Goal: Book appointment/travel/reservation

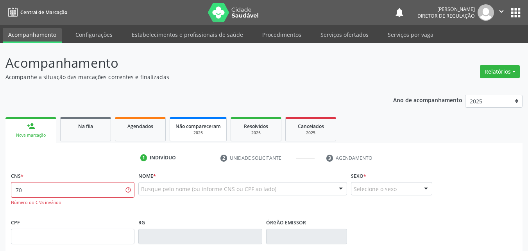
type input "7"
drag, startPoint x: 79, startPoint y: 190, endPoint x: 0, endPoint y: 194, distance: 78.7
click at [0, 194] on div "Acompanhamento Acompanhe a situação das marcações correntes e finalizadas Relat…" at bounding box center [264, 237] width 528 height 389
type input "705 0044 3652 8557"
drag, startPoint x: 72, startPoint y: 196, endPoint x: 0, endPoint y: 172, distance: 75.4
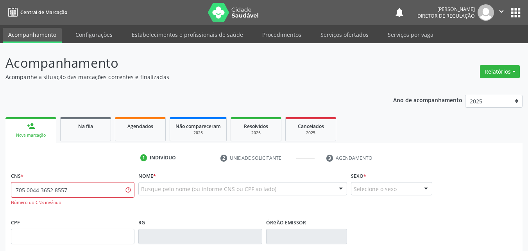
click at [0, 172] on div "Acompanhamento Acompanhe a situação das marcações correntes e finalizadas Relat…" at bounding box center [264, 237] width 528 height 389
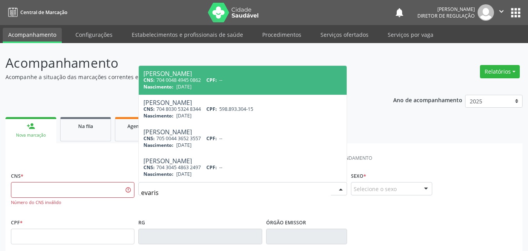
type input "evarist"
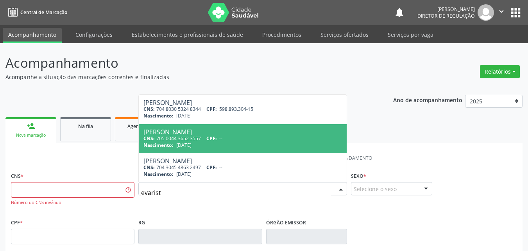
click at [259, 152] on span "[PERSON_NAME] CNS: 705 0044 3652 3557 CPF: -- Nascimento: [DATE]" at bounding box center [243, 138] width 208 height 29
type input "705 0044 3652 3557"
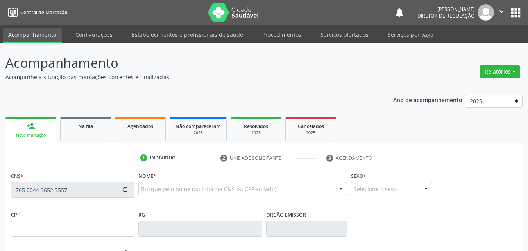
type input "[DATE]"
type input "[PERSON_NAME]"
type input "[PHONE_NUMBER]"
type input "S/N"
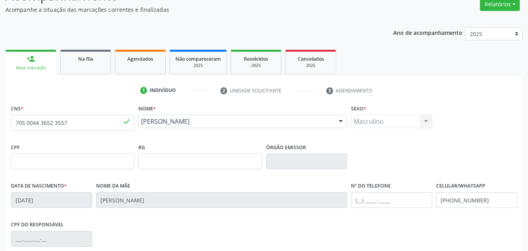
scroll to position [78, 0]
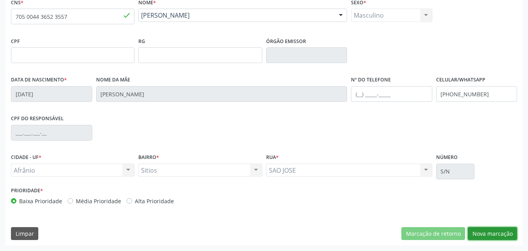
click at [494, 235] on button "Nova marcação" at bounding box center [492, 233] width 49 height 13
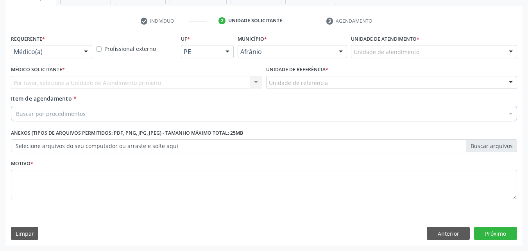
scroll to position [137, 0]
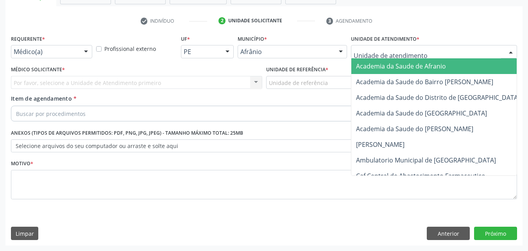
click at [381, 47] on div at bounding box center [434, 51] width 166 height 13
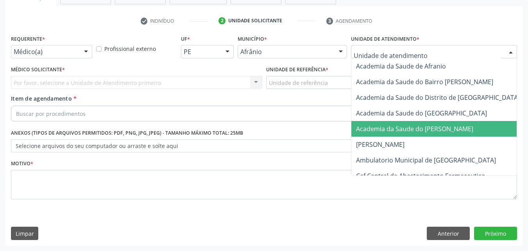
scroll to position [39, 0]
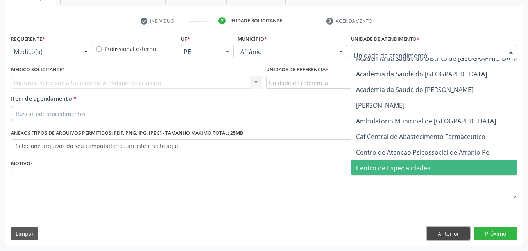
click at [454, 231] on button "Anterior" at bounding box center [448, 232] width 43 height 13
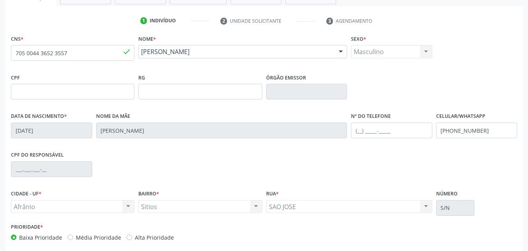
scroll to position [173, 0]
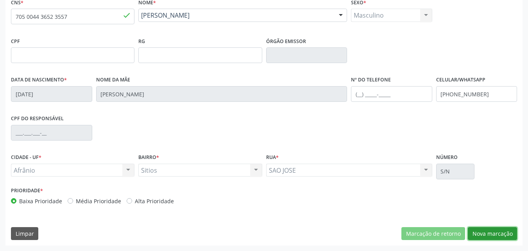
click at [491, 235] on button "Nova marcação" at bounding box center [492, 233] width 49 height 13
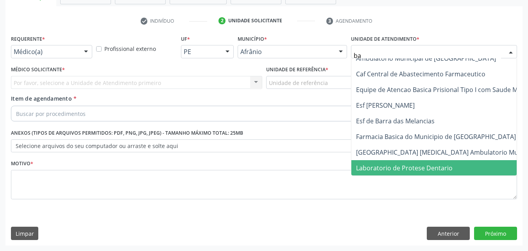
scroll to position [0, 0]
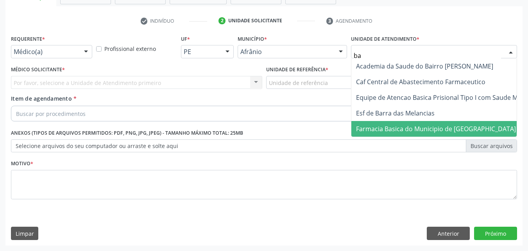
type input "bar"
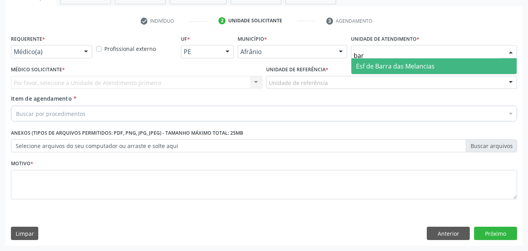
click at [371, 62] on span "Esf de Barra das Melancias" at bounding box center [395, 66] width 79 height 9
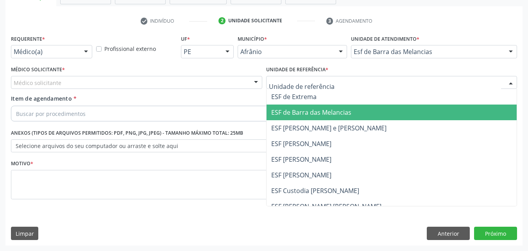
click at [314, 115] on span "ESF de Barra das Melancias" at bounding box center [311, 112] width 80 height 9
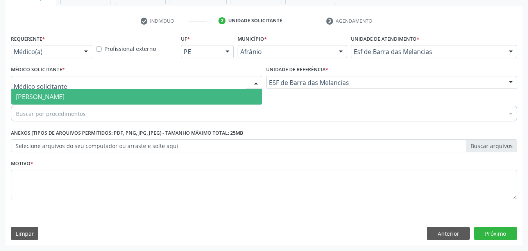
click at [228, 86] on div at bounding box center [136, 82] width 251 height 13
click at [222, 95] on span "[PERSON_NAME]" at bounding box center [136, 97] width 251 height 16
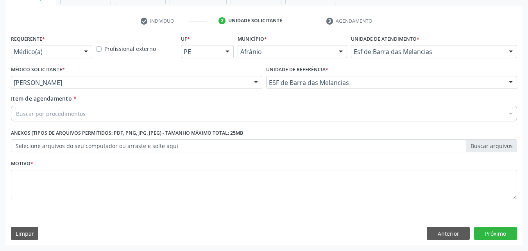
click at [217, 113] on div "Buscar por procedimentos" at bounding box center [264, 114] width 506 height 16
click at [16, 113] on input "Item de agendamento *" at bounding box center [16, 114] width 0 height 16
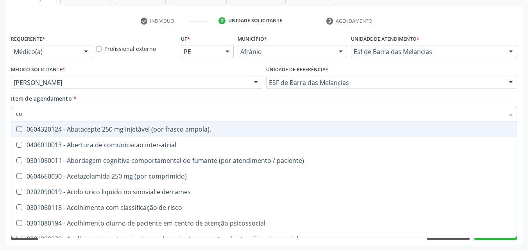
type input "c"
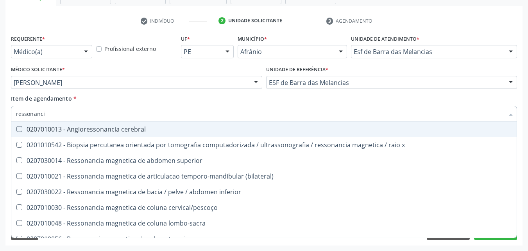
type input "ressonancia"
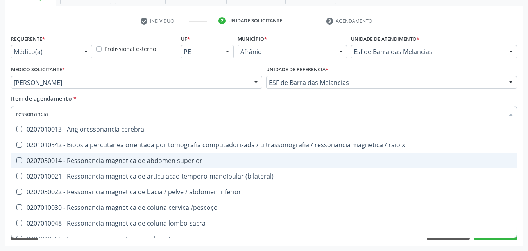
click at [169, 166] on span "0207030014 - Ressonancia magnetica de abdomen superior" at bounding box center [263, 160] width 505 height 16
checkbox superior "true"
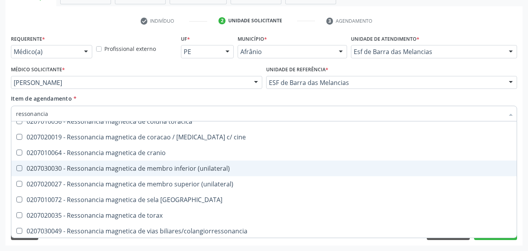
scroll to position [118, 0]
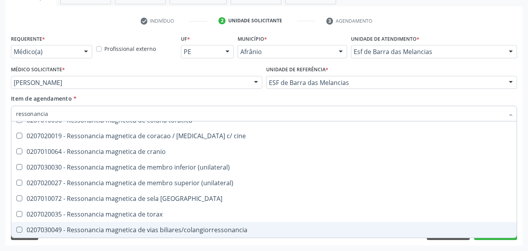
click at [160, 227] on div "0207030049 - Ressonancia magnetica de vias biliares/colangiorressonancia" at bounding box center [264, 229] width 496 height 6
checkbox biliares\/colangiorressonancia "true"
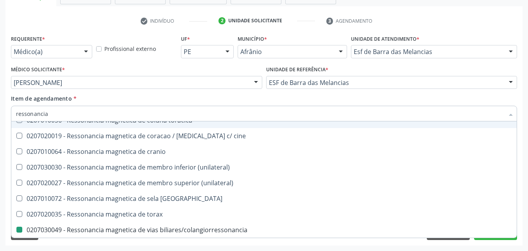
click at [186, 101] on div "Item de agendamento * ressonancia Desfazer seleção 0207010013 - Angioressonanci…" at bounding box center [264, 106] width 506 height 25
click at [186, 100] on div "Item de agendamento * ressonancia Desfazer seleção 0207010013 - Angioressonanci…" at bounding box center [264, 106] width 506 height 25
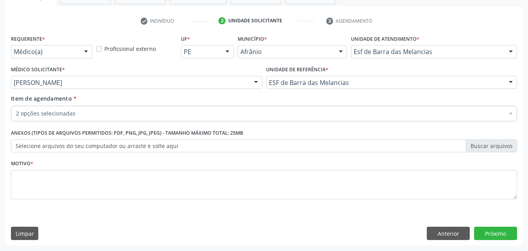
scroll to position [0, 0]
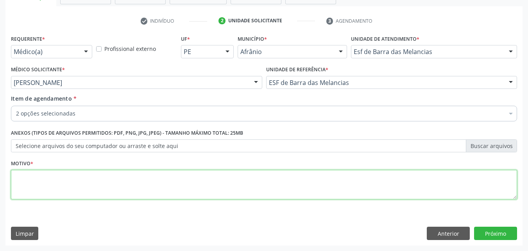
click at [39, 190] on textarea at bounding box center [264, 185] width 506 height 30
type textarea "a"
type textarea "[PERSON_NAME]"
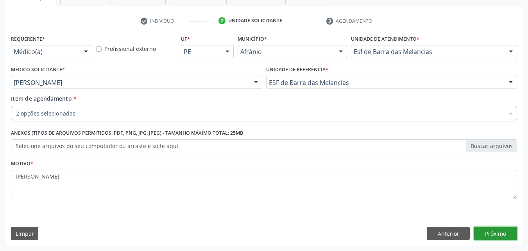
click at [502, 229] on button "Próximo" at bounding box center [495, 232] width 43 height 13
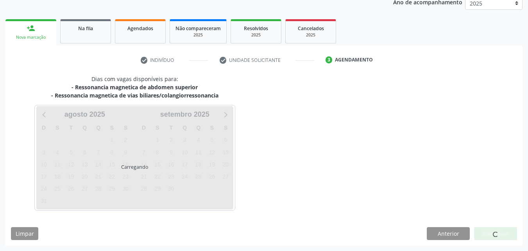
scroll to position [98, 0]
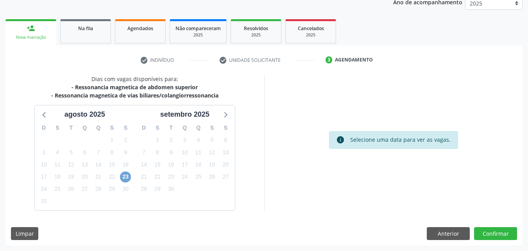
click at [125, 181] on span "23" at bounding box center [125, 176] width 11 height 11
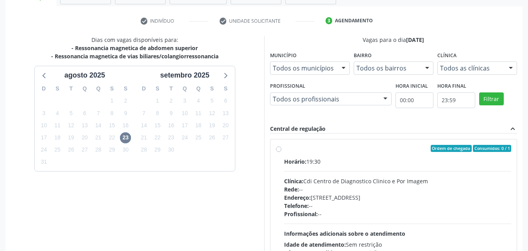
click at [304, 202] on span "Telefone:" at bounding box center [296, 205] width 25 height 7
click at [281, 152] on input "Ordem de chegada Consumidos: 0 / 1 Horário: 19:30 Clínica: Cdi Centro de Diagno…" at bounding box center [278, 148] width 5 height 7
radio input "true"
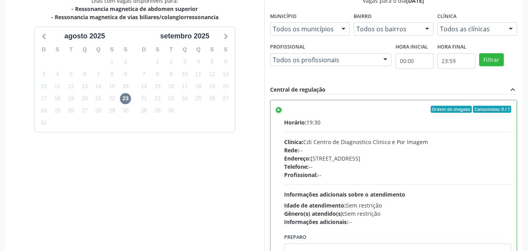
scroll to position [217, 0]
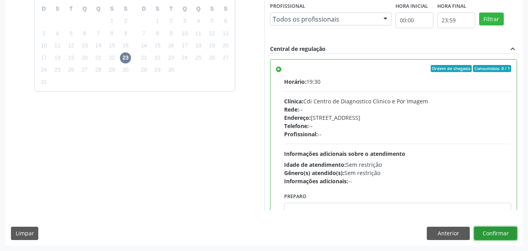
click at [491, 229] on button "Confirmar" at bounding box center [495, 232] width 43 height 13
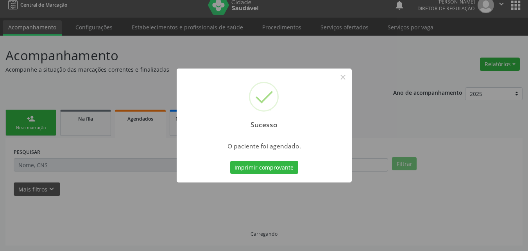
scroll to position [7, 0]
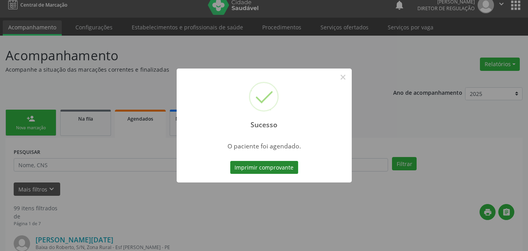
click at [281, 168] on button "Imprimir comprovante" at bounding box center [264, 167] width 68 height 13
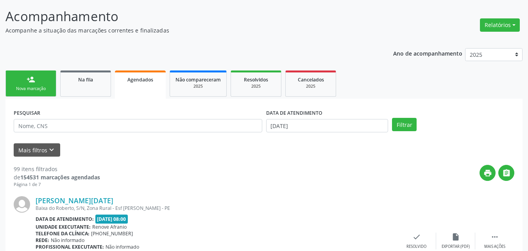
scroll to position [0, 0]
